Goal: Book appointment/travel/reservation

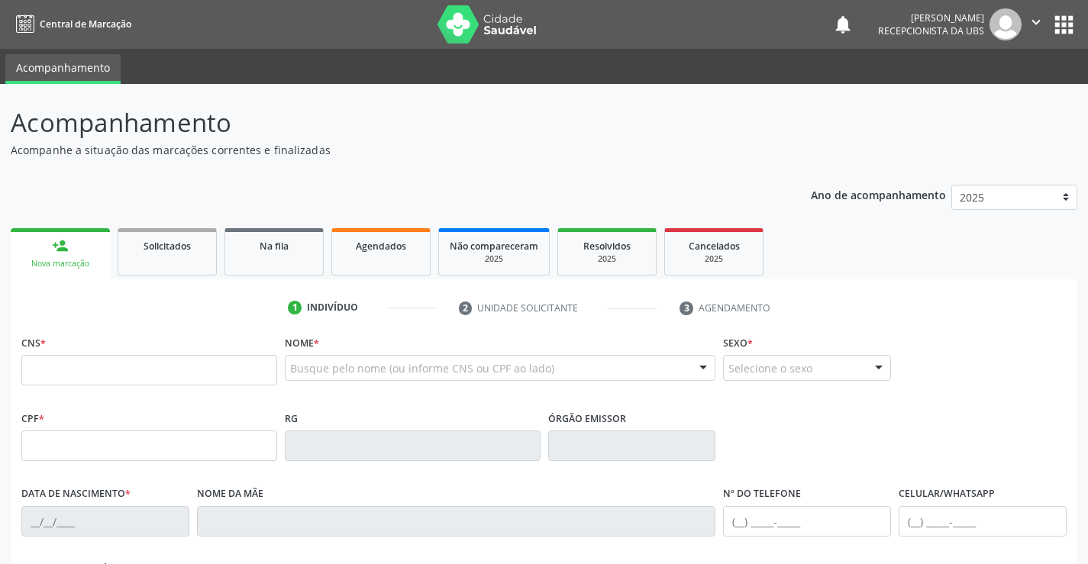
click at [67, 369] on input "text" at bounding box center [149, 370] width 256 height 31
type input "708 0093 9298 4022"
type input "681.920.614-34"
type input "[DATE]"
type input "[PERSON_NAME]"
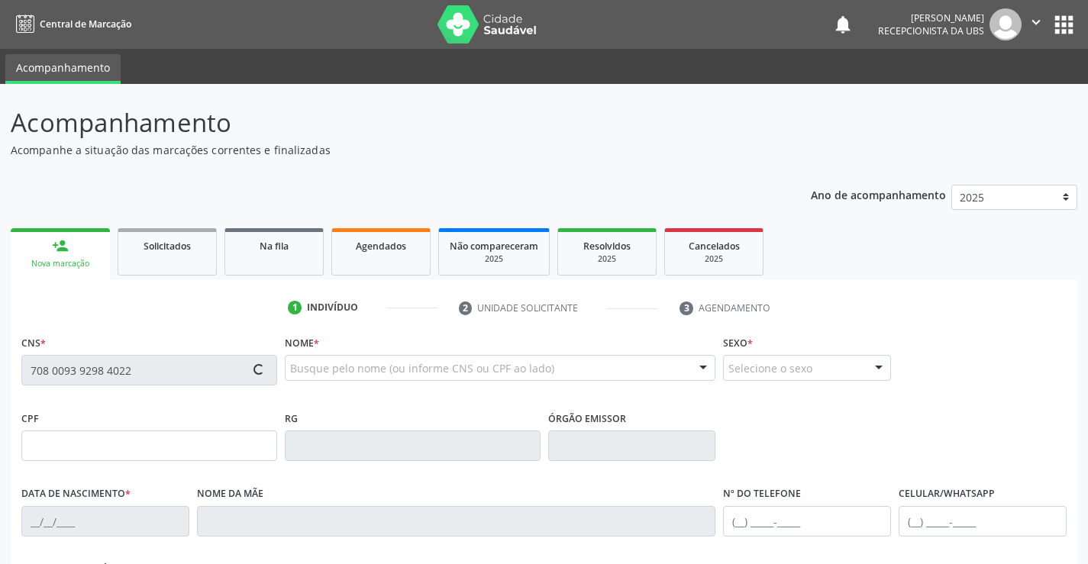
type input "[PHONE_NUMBER]"
type input "318"
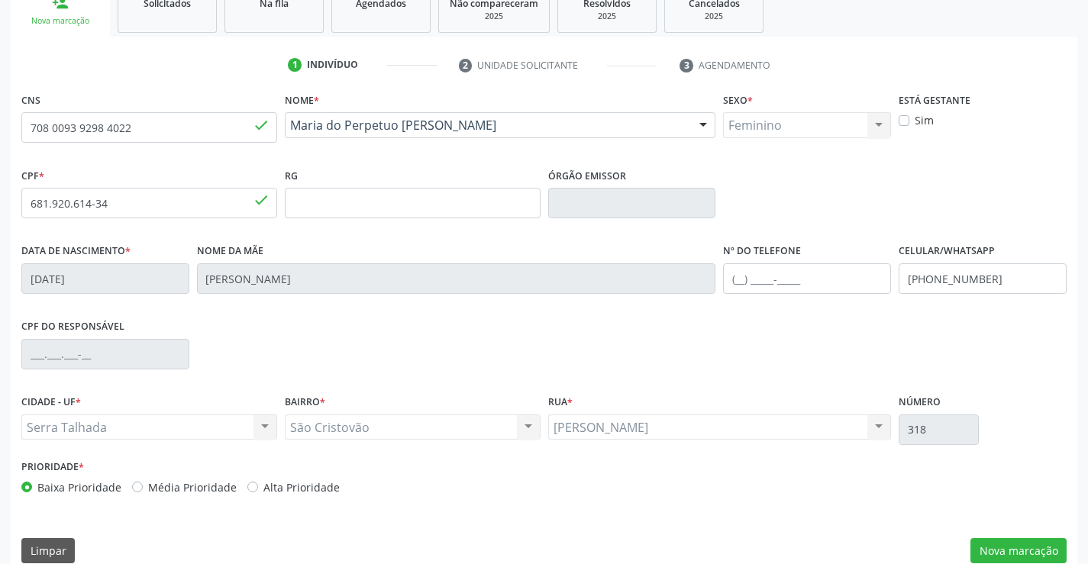
scroll to position [263, 0]
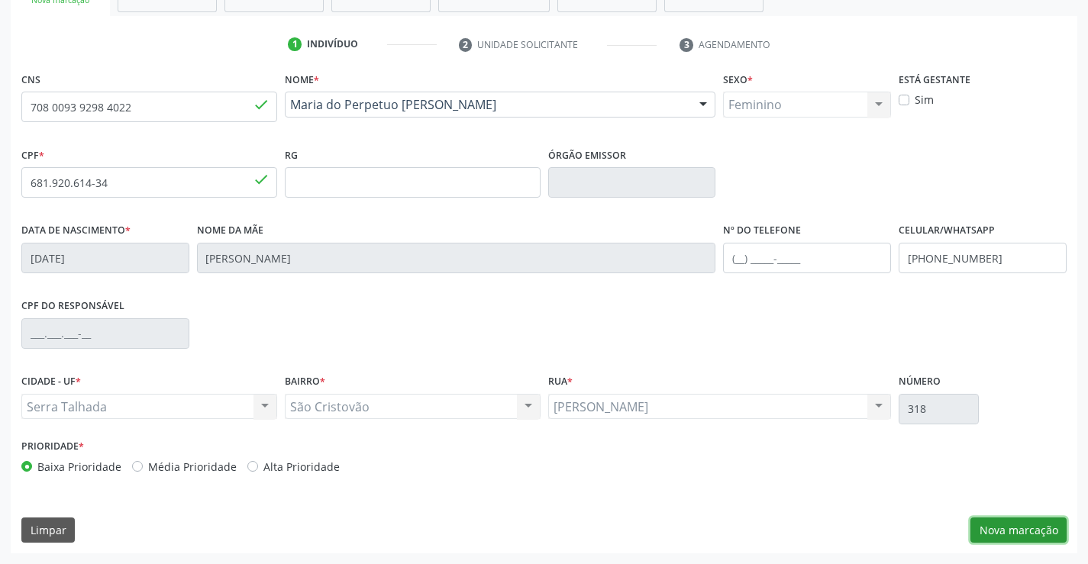
click at [1008, 537] on button "Nova marcação" at bounding box center [1018, 531] width 96 height 26
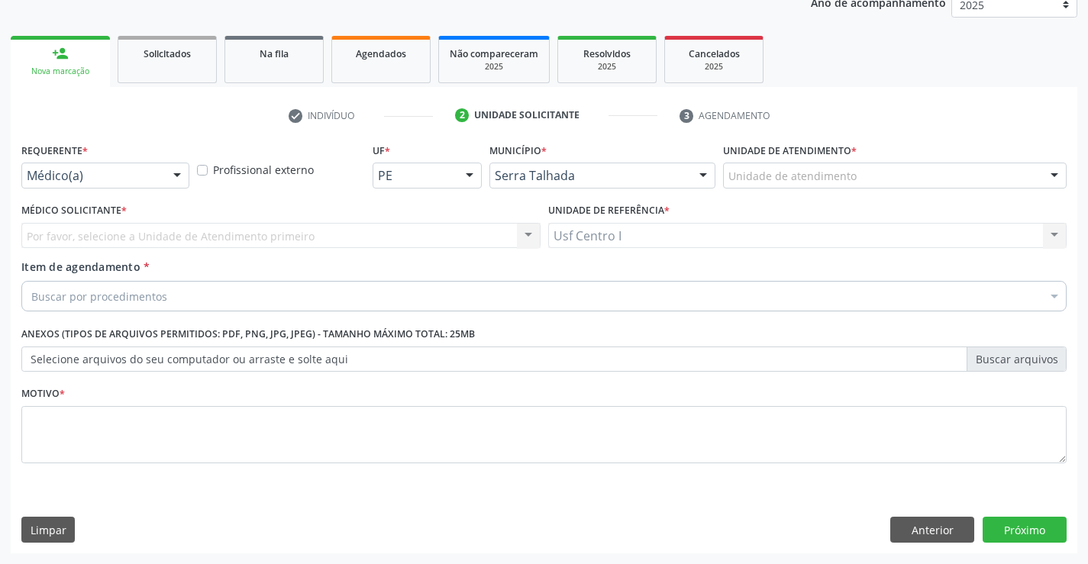
scroll to position [192, 0]
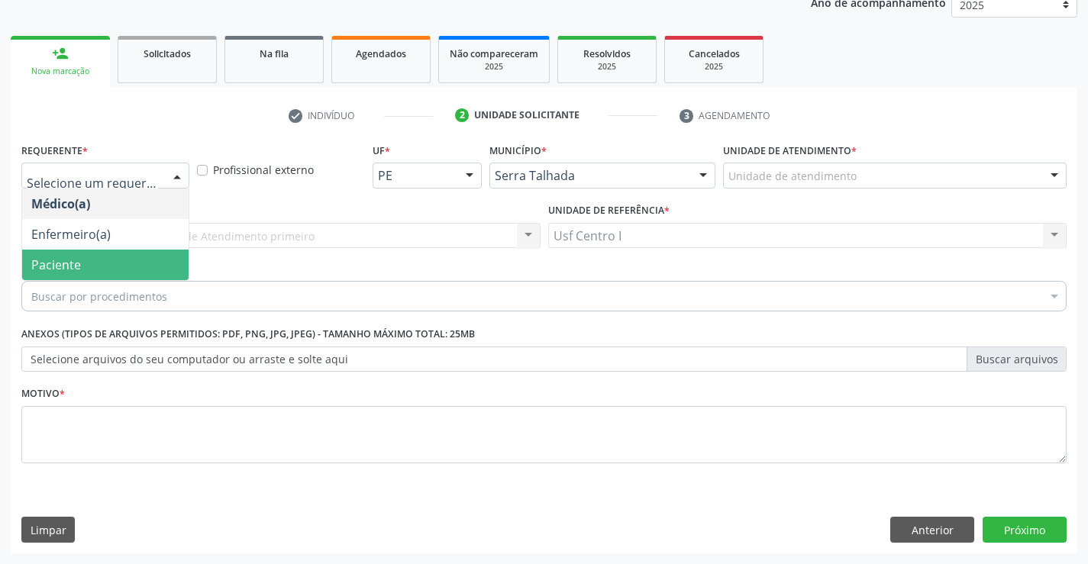
click at [98, 275] on span "Paciente" at bounding box center [105, 265] width 166 height 31
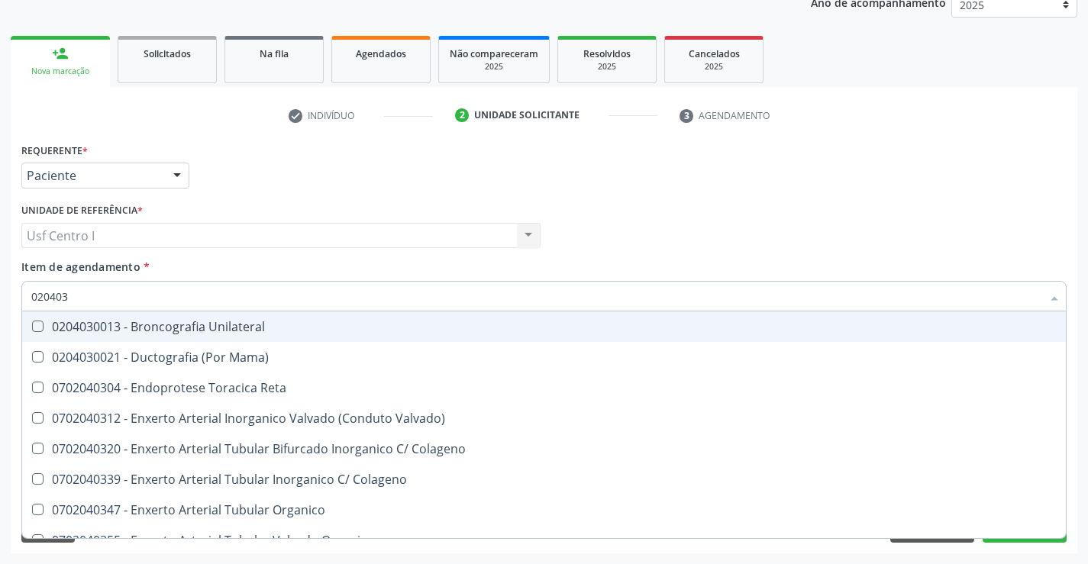
type input "0204030"
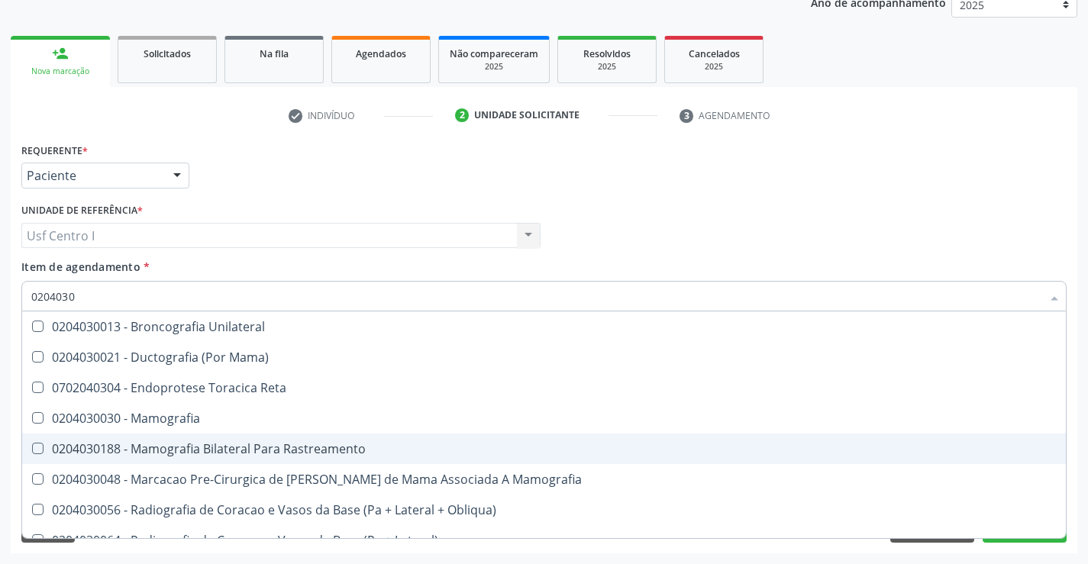
click at [35, 447] on Rastreamento at bounding box center [37, 448] width 11 height 11
click at [32, 447] on Rastreamento "checkbox" at bounding box center [27, 448] width 10 height 10
checkbox Rastreamento "true"
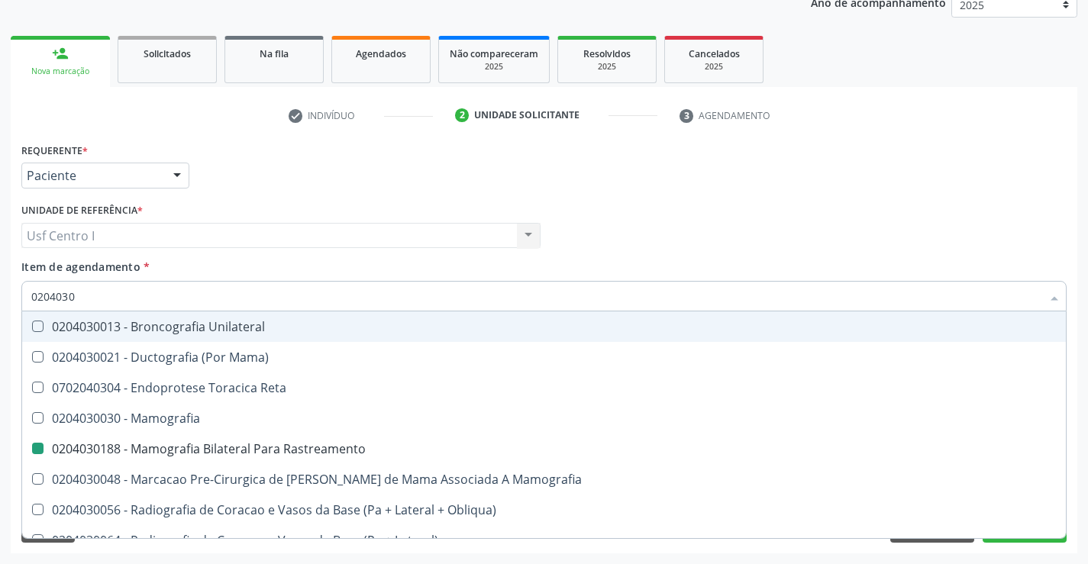
click at [321, 238] on div "Usf Centro I Usf Centro I Nenhum resultado encontrado para: " " Não há nenhuma …" at bounding box center [280, 236] width 519 height 26
checkbox Mama\) "true"
checkbox Rastreamento "false"
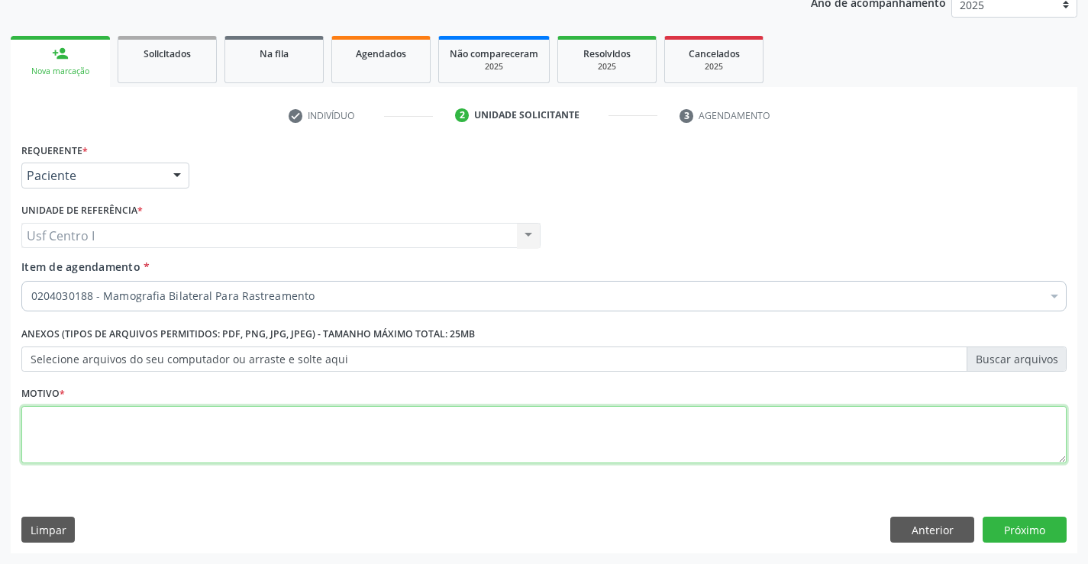
click at [36, 433] on textarea at bounding box center [543, 435] width 1045 height 58
type textarea ","
click at [1015, 523] on button "Próximo" at bounding box center [1024, 530] width 84 height 26
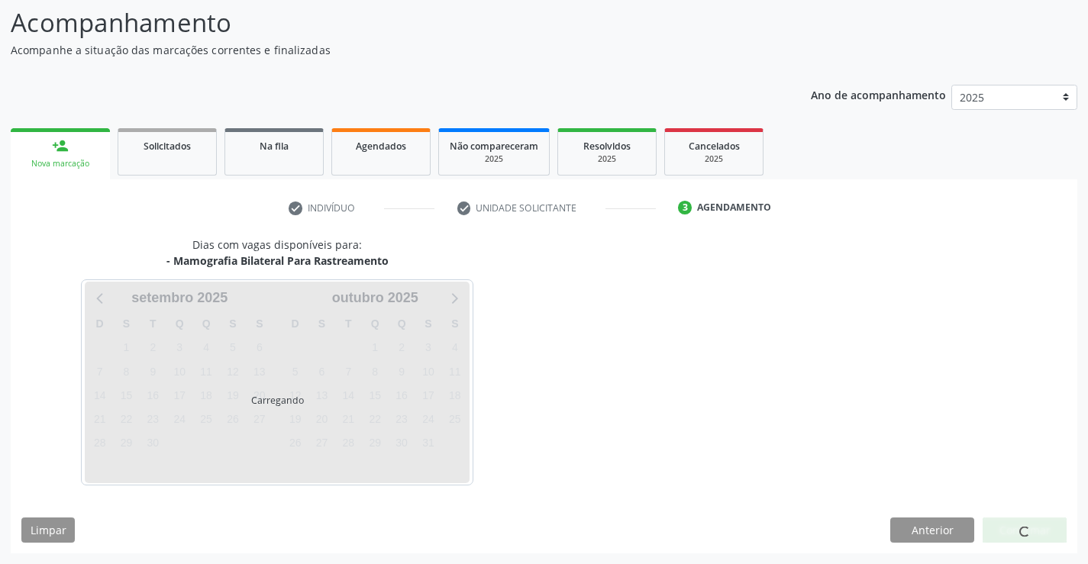
scroll to position [100, 0]
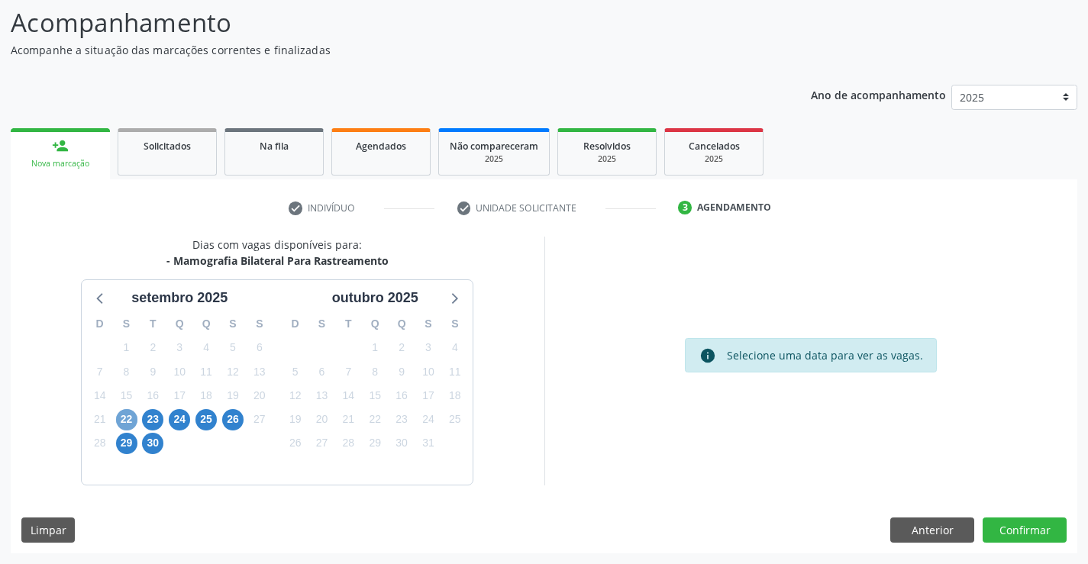
click at [127, 419] on span "22" at bounding box center [126, 419] width 21 height 21
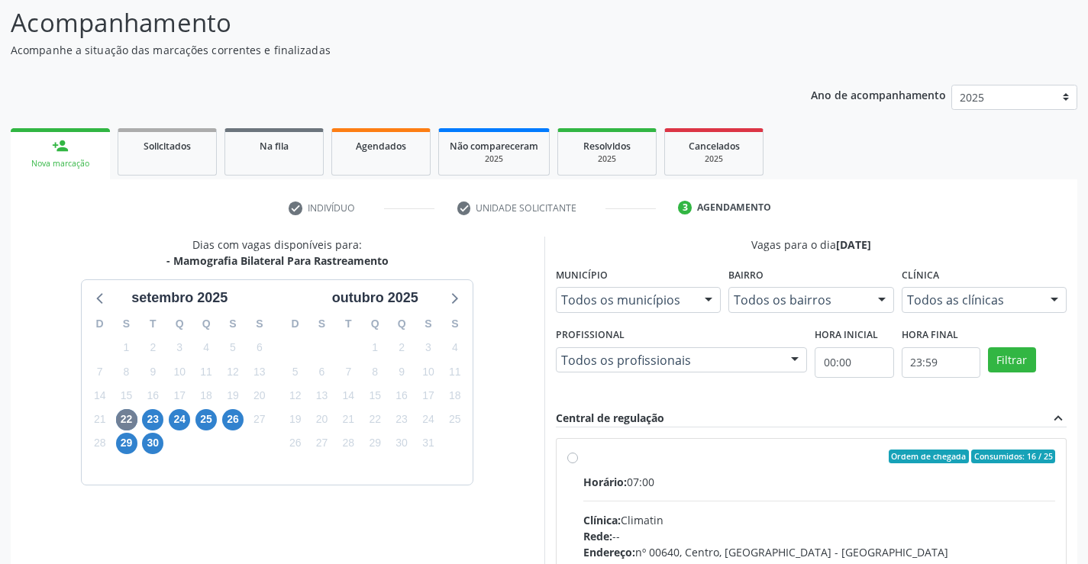
click at [583, 460] on label "Ordem de chegada Consumidos: 16 / 25 Horário: 07:00 Clínica: Climatin Rede: -- …" at bounding box center [819, 567] width 472 height 234
click at [577, 460] on input "Ordem de chegada Consumidos: 16 / 25 Horário: 07:00 Clínica: Climatin Rede: -- …" at bounding box center [572, 457] width 11 height 14
radio input "true"
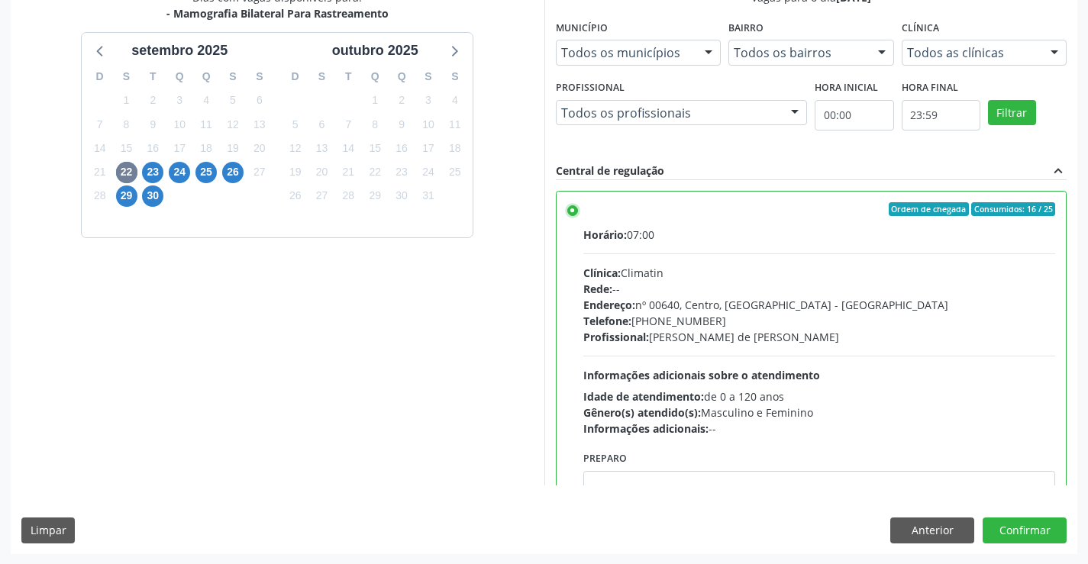
scroll to position [348, 0]
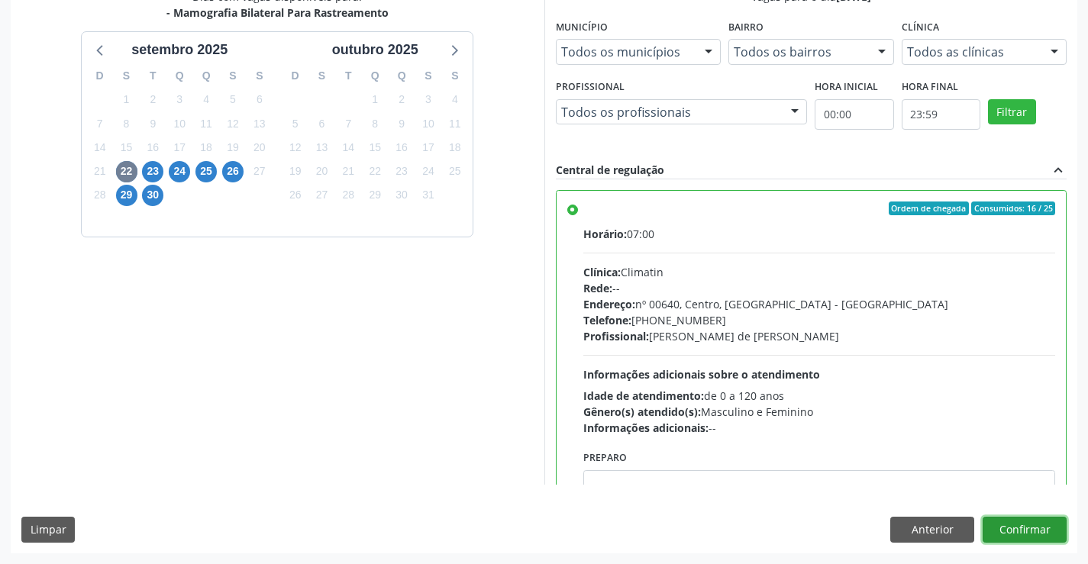
click at [1031, 523] on button "Confirmar" at bounding box center [1024, 530] width 84 height 26
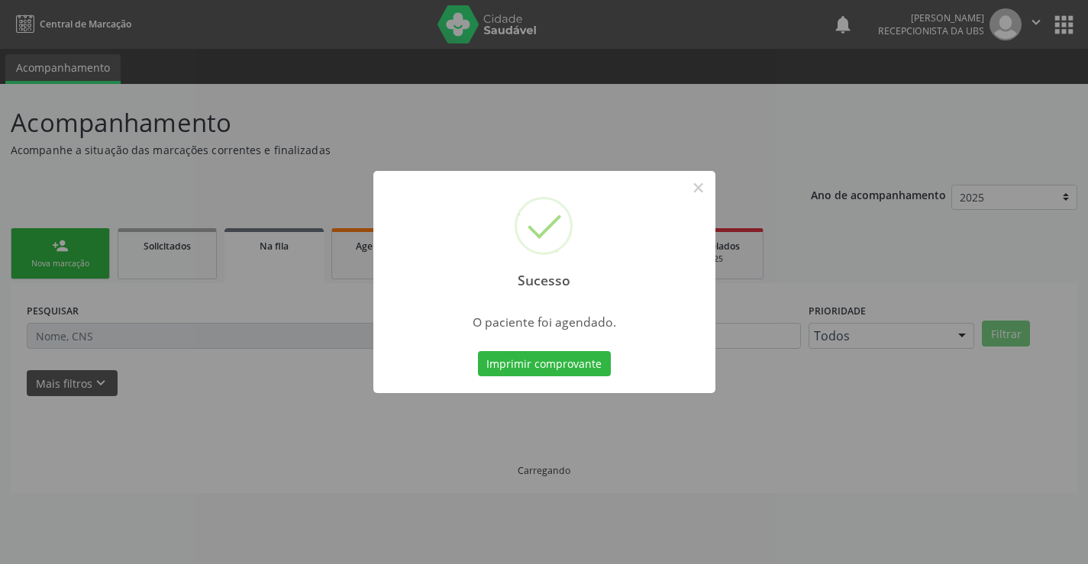
scroll to position [0, 0]
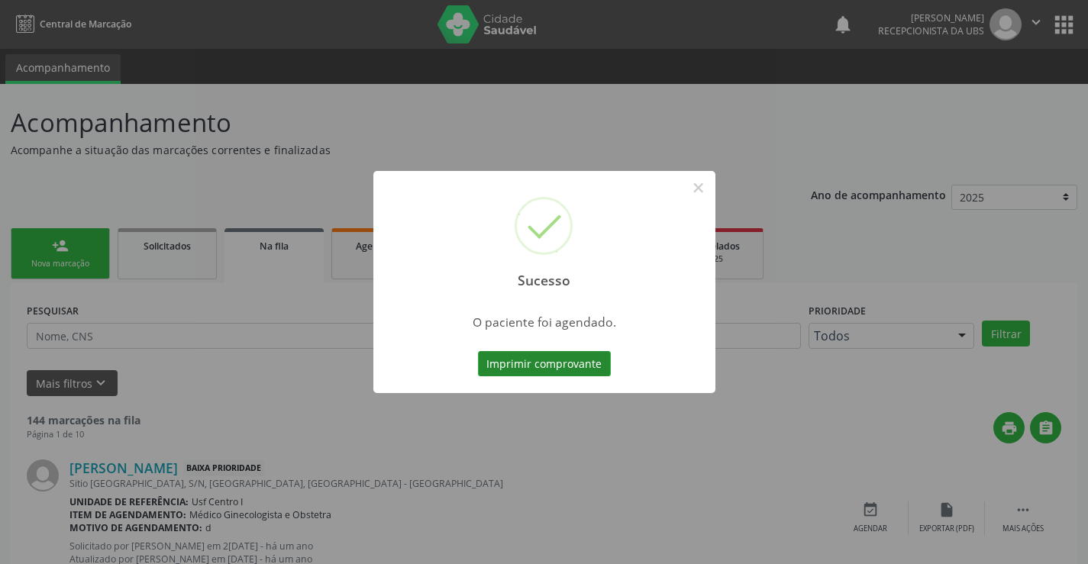
click at [575, 370] on button "Imprimir comprovante" at bounding box center [544, 364] width 133 height 26
